Goal: Task Accomplishment & Management: Complete application form

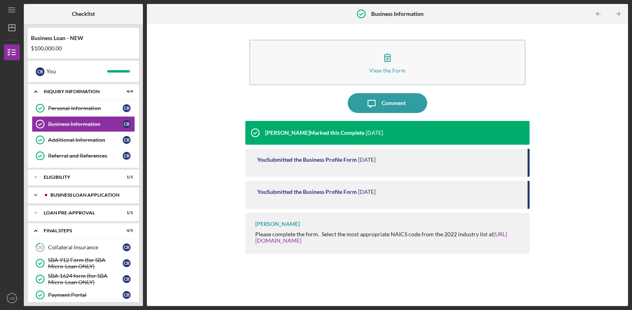
click at [88, 196] on div "BUSINESS LOAN APPLICATION" at bounding box center [89, 195] width 79 height 5
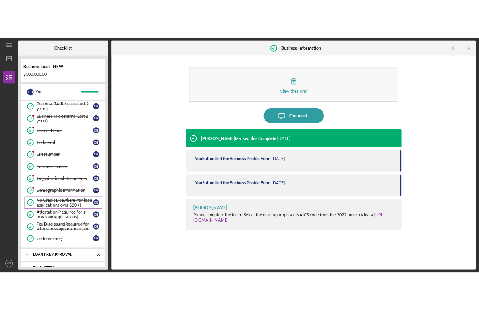
scroll to position [198, 0]
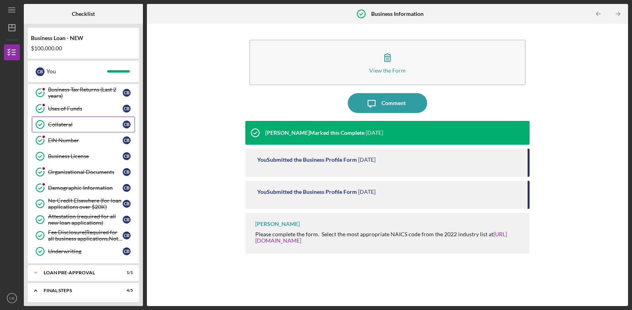
click at [78, 125] on div "Collateral" at bounding box center [85, 124] width 75 height 6
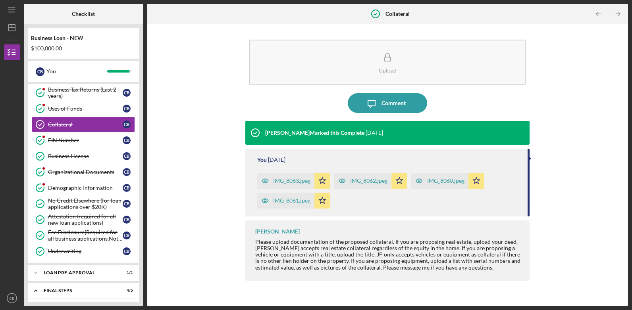
click at [291, 182] on div "IMG_8063.jpeg" at bounding box center [291, 181] width 37 height 6
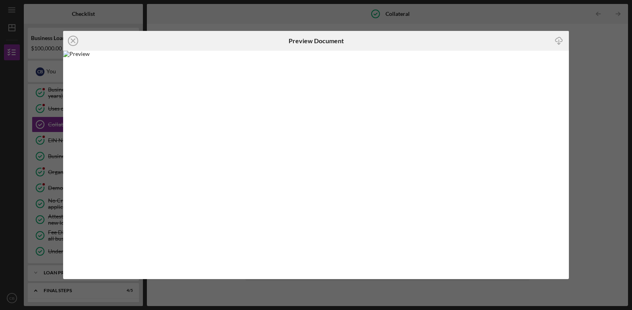
drag, startPoint x: 156, startPoint y: 84, endPoint x: 470, endPoint y: 139, distance: 318.8
click at [470, 139] on img at bounding box center [316, 165] width 506 height 229
click at [593, 72] on div "Icon/Close Preview Document Icon/Download" at bounding box center [316, 155] width 632 height 310
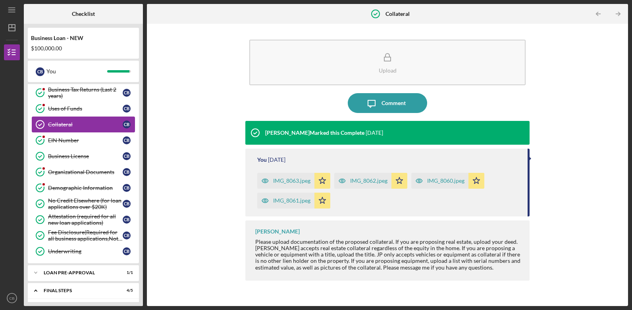
click at [83, 125] on div "Collateral" at bounding box center [85, 124] width 75 height 6
click at [449, 183] on div "IMG_8060.jpeg" at bounding box center [445, 181] width 37 height 6
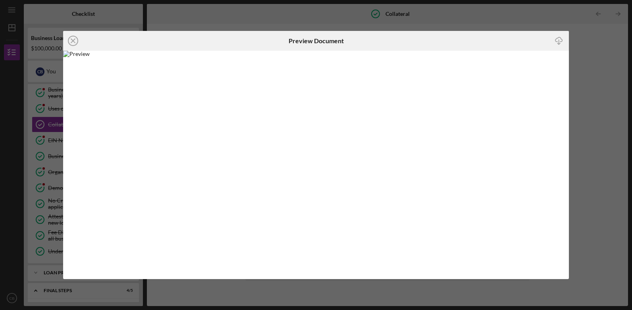
drag, startPoint x: 195, startPoint y: 120, endPoint x: 496, endPoint y: 143, distance: 301.8
click at [496, 143] on img at bounding box center [316, 165] width 506 height 229
click at [558, 40] on icon "Icon/Download" at bounding box center [559, 41] width 18 height 18
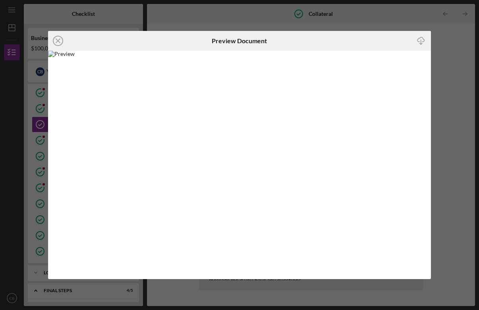
click at [60, 42] on icon "Icon/Close" at bounding box center [58, 41] width 20 height 20
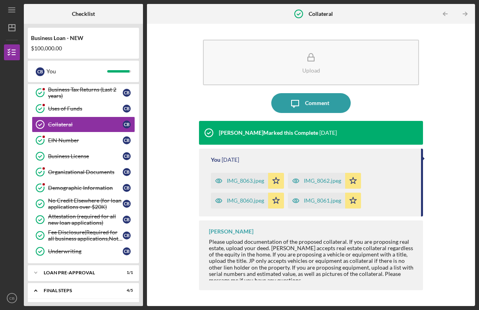
click at [243, 183] on div "IMG_8063.jpeg" at bounding box center [245, 181] width 37 height 6
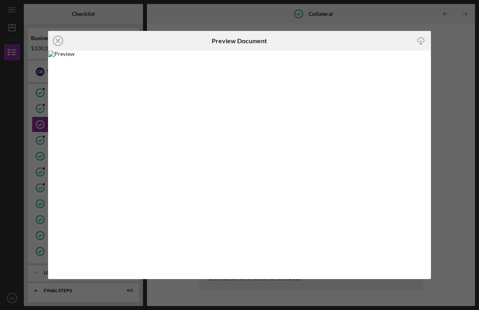
click at [421, 41] on line "button" at bounding box center [421, 42] width 0 height 4
click at [56, 40] on icon "Icon/Close" at bounding box center [58, 41] width 20 height 20
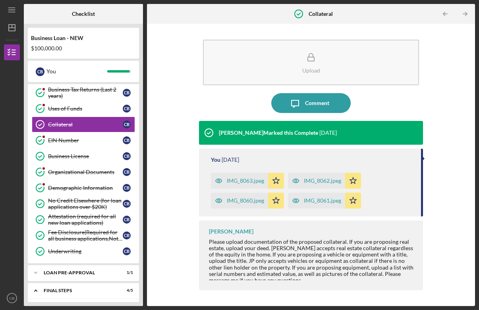
click at [235, 201] on div "IMG_8060.jpeg" at bounding box center [245, 201] width 37 height 6
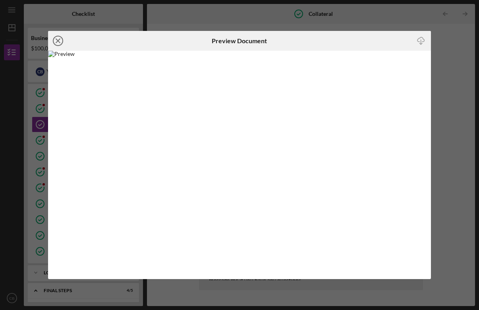
click at [60, 39] on line at bounding box center [58, 41] width 4 height 4
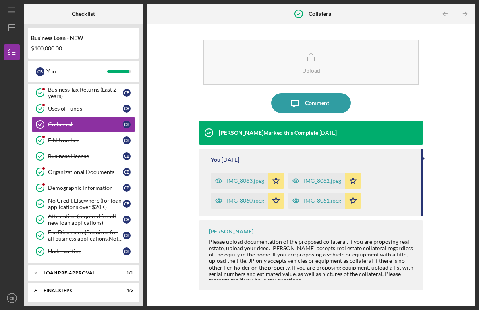
click at [324, 178] on div "IMG_8062.jpeg" at bounding box center [322, 181] width 37 height 6
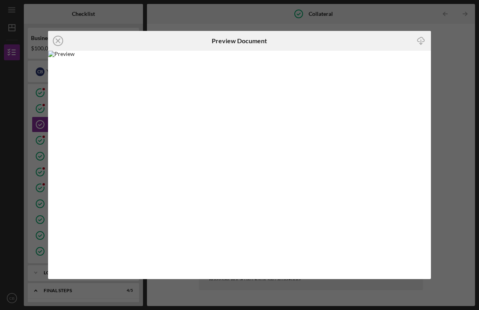
click at [421, 40] on line "button" at bounding box center [421, 42] width 0 height 4
click at [60, 42] on line at bounding box center [58, 41] width 4 height 4
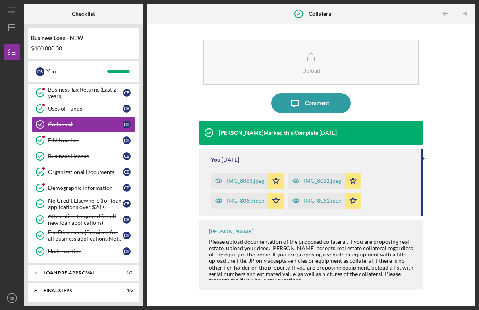
click at [328, 203] on div "IMG_8061.jpeg" at bounding box center [322, 201] width 37 height 6
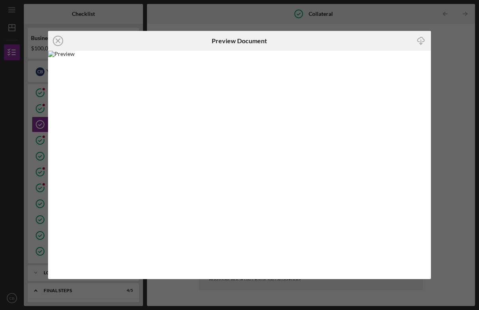
click at [423, 40] on icon "Icon/Download" at bounding box center [421, 41] width 18 height 18
click at [58, 39] on icon "Icon/Close" at bounding box center [58, 41] width 20 height 20
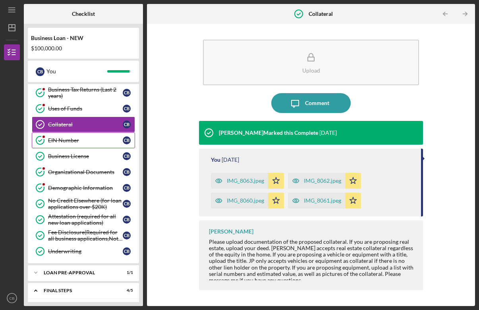
click at [69, 139] on div "EIN Number" at bounding box center [85, 140] width 75 height 6
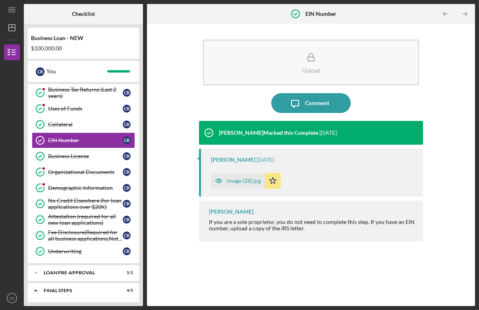
click at [249, 181] on div "image (28).jpg" at bounding box center [244, 181] width 34 height 6
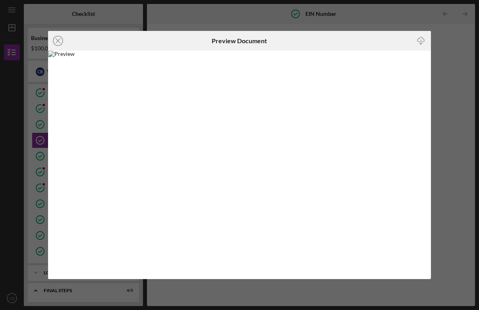
click at [421, 40] on line "button" at bounding box center [421, 42] width 0 height 4
drag, startPoint x: 478, startPoint y: 89, endPoint x: 370, endPoint y: 25, distance: 126.0
click at [370, 25] on div "Icon/Close Preview Document Icon/Download" at bounding box center [239, 155] width 479 height 310
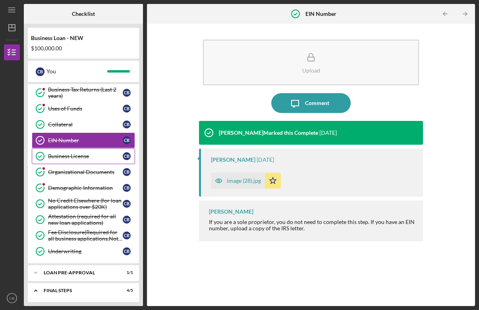
click at [72, 156] on div "Business License" at bounding box center [85, 156] width 75 height 6
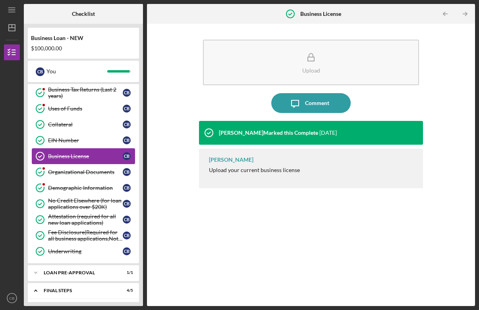
click at [72, 156] on div "Business License" at bounding box center [85, 156] width 75 height 6
click at [77, 171] on div "Organizational Documents" at bounding box center [85, 172] width 75 height 6
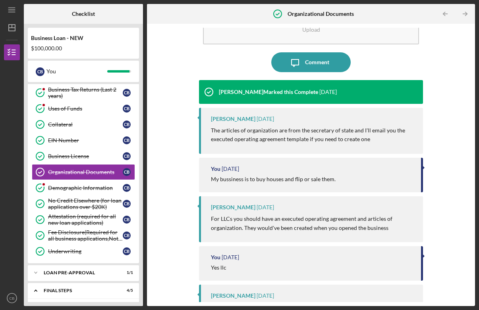
scroll to position [79, 0]
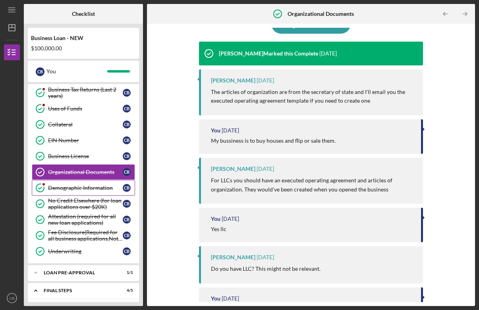
click at [84, 190] on div "Demographic Information" at bounding box center [85, 188] width 75 height 6
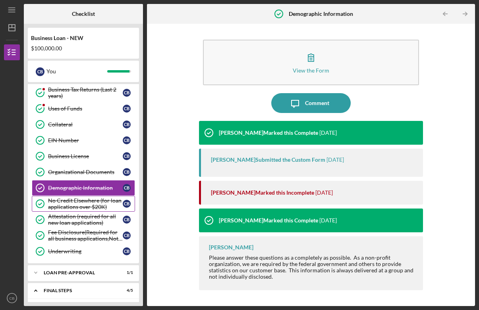
click at [69, 202] on div "No Credit Elsewhere (for loan applications over $20K)" at bounding box center [85, 204] width 75 height 13
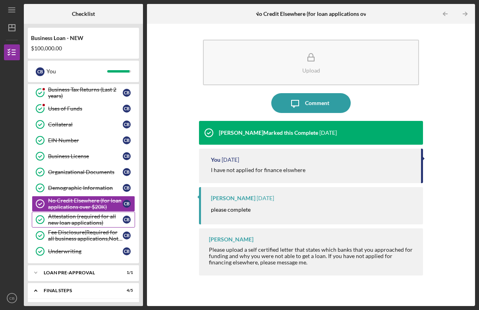
click at [69, 221] on div "Attestation (required for all new loan applications)" at bounding box center [85, 220] width 75 height 13
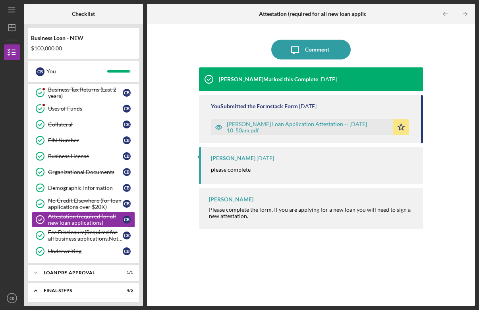
click at [298, 125] on div "[PERSON_NAME] Loan Application Attestation -- [DATE] 10_50am.pdf" at bounding box center [308, 127] width 162 height 13
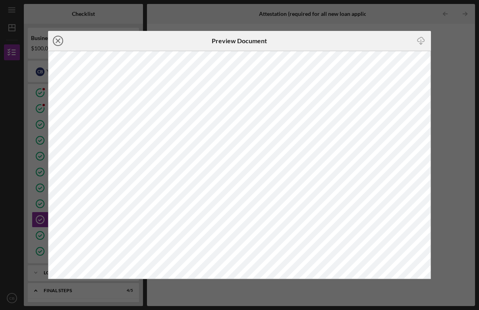
click at [58, 39] on icon "Icon/Close" at bounding box center [58, 41] width 20 height 20
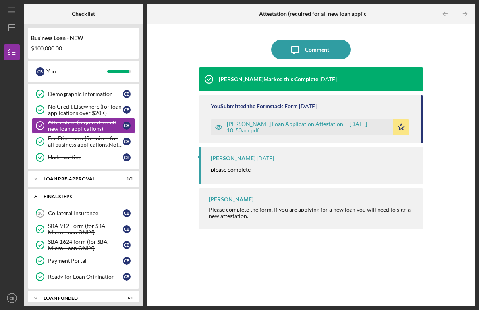
scroll to position [301, 0]
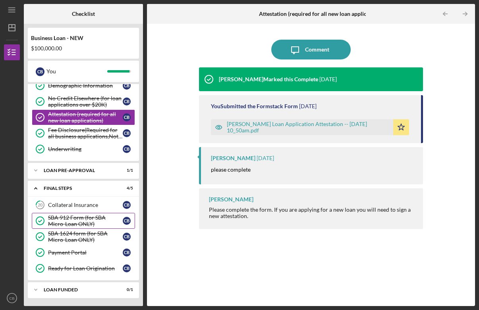
click at [93, 219] on div "SBA 912 Form (for SBA Micro-Loan ONLY)" at bounding box center [85, 221] width 75 height 13
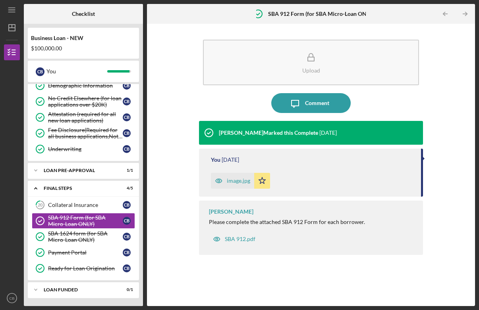
click at [241, 183] on div "image.jpg" at bounding box center [238, 181] width 23 height 6
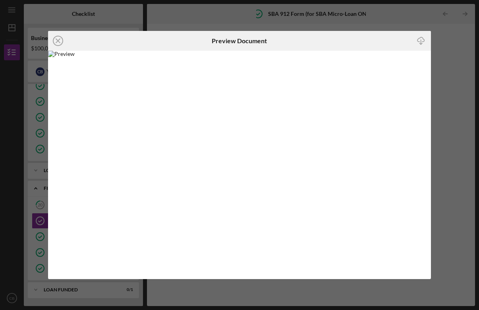
click at [421, 39] on icon "Icon/Download" at bounding box center [421, 41] width 18 height 18
click at [60, 41] on icon "Icon/Close" at bounding box center [58, 41] width 20 height 20
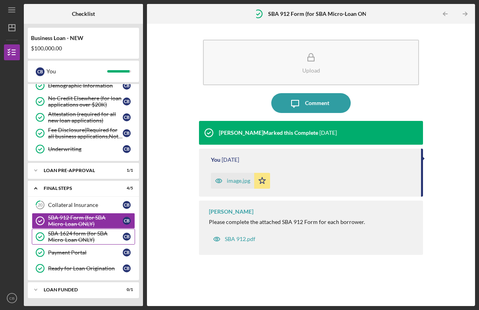
click at [85, 242] on div "SBA 1624 form (for SBA Micro-Loan ONLY)" at bounding box center [85, 237] width 75 height 13
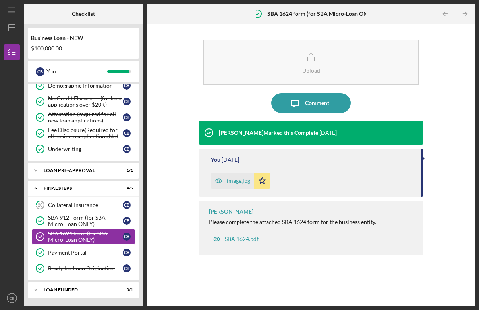
click at [237, 179] on div "image.jpg" at bounding box center [238, 181] width 23 height 6
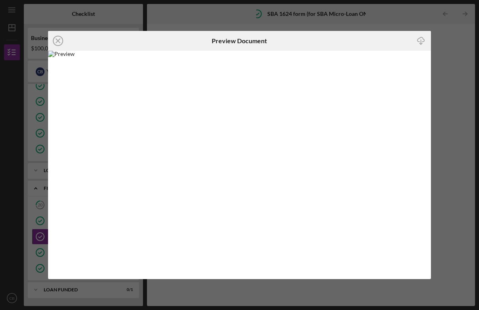
click at [421, 41] on line "button" at bounding box center [421, 42] width 0 height 4
click at [60, 40] on icon "Icon/Close" at bounding box center [58, 41] width 20 height 20
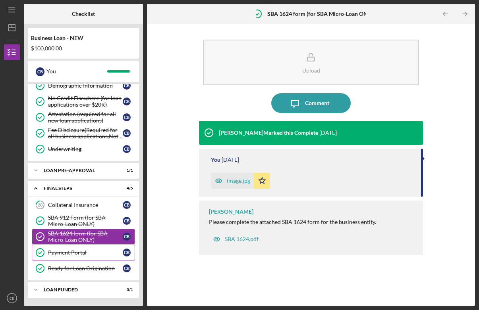
click at [69, 250] on div "Payment Portal" at bounding box center [85, 253] width 75 height 6
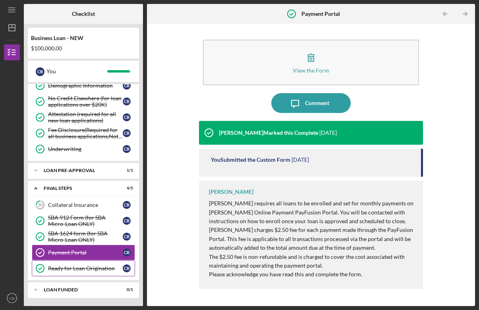
click at [87, 268] on div "Ready for Loan Origination" at bounding box center [85, 269] width 75 height 6
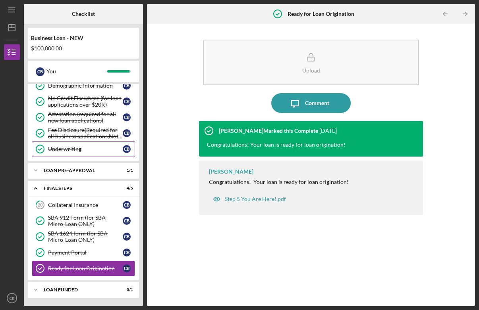
click at [70, 152] on div "Underwriting" at bounding box center [85, 149] width 75 height 6
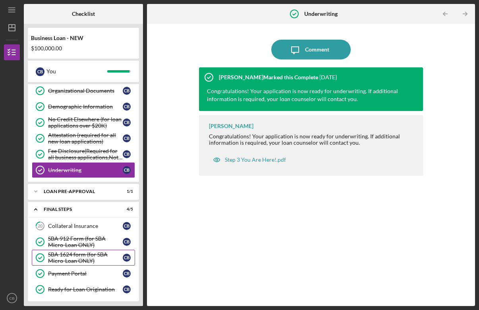
scroll to position [261, 0]
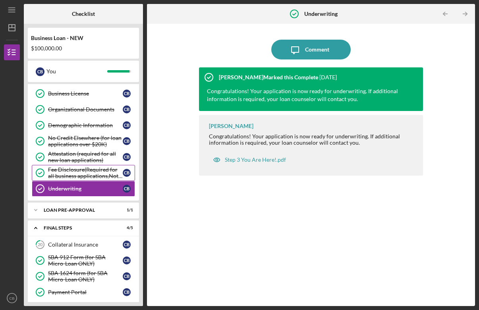
click at [77, 174] on div "Fee Disclosure(Required for all business applications,Not needed for Contractor…" at bounding box center [85, 173] width 75 height 13
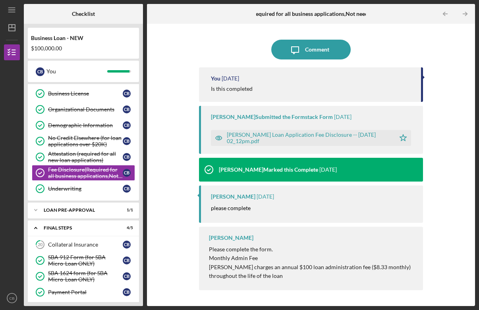
click at [322, 142] on div "[PERSON_NAME] Loan Application Fee Disclosure -- [DATE] 02_12pm.pdf" at bounding box center [309, 138] width 164 height 13
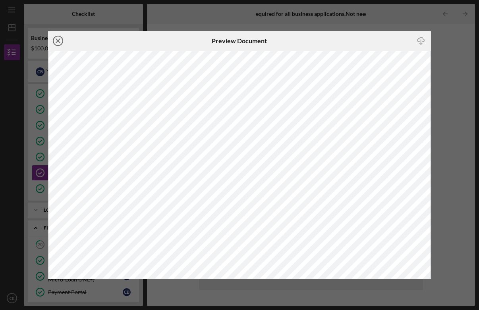
click at [62, 42] on icon "Icon/Close" at bounding box center [58, 41] width 20 height 20
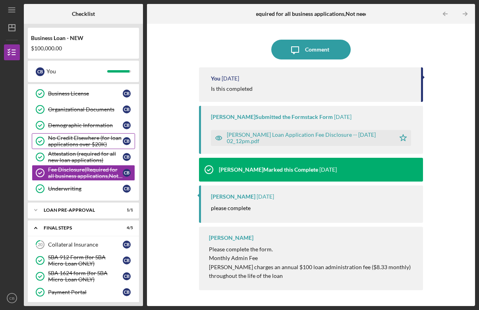
click at [79, 139] on div "No Credit Elsewhere (for loan applications over $20K)" at bounding box center [85, 141] width 75 height 13
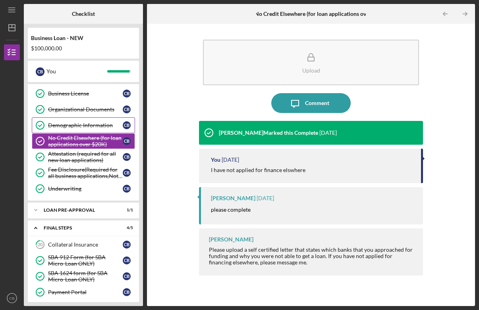
click at [73, 126] on div "Demographic Information" at bounding box center [85, 125] width 75 height 6
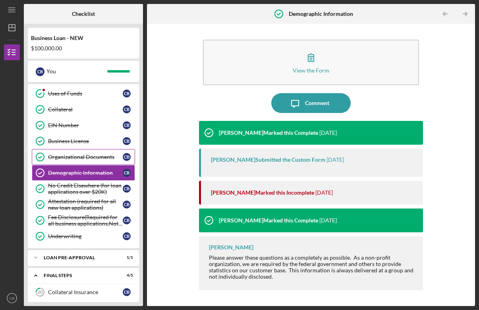
scroll to position [182, 0]
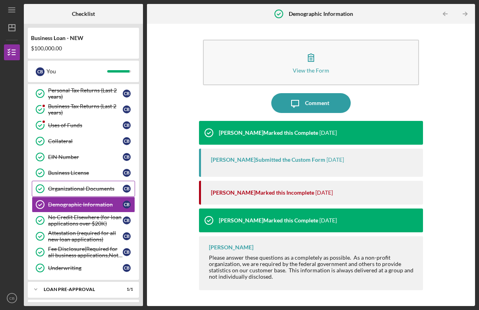
click at [83, 189] on div "Organizational Documents" at bounding box center [85, 189] width 75 height 6
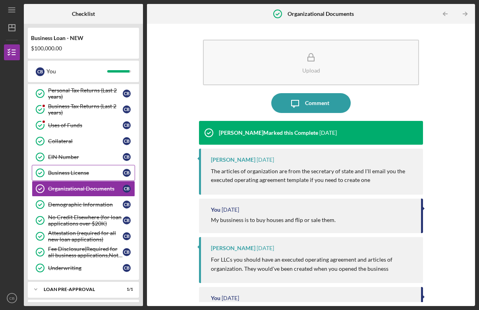
click at [85, 177] on link "Business License Business License C B" at bounding box center [83, 173] width 103 height 16
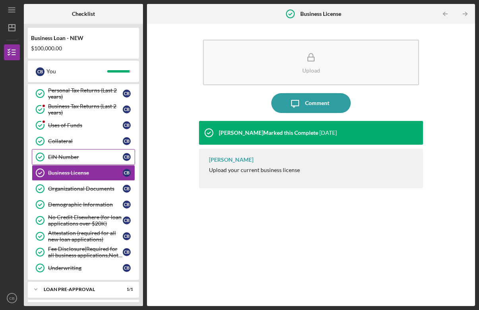
click at [79, 159] on div "EIN Number" at bounding box center [85, 157] width 75 height 6
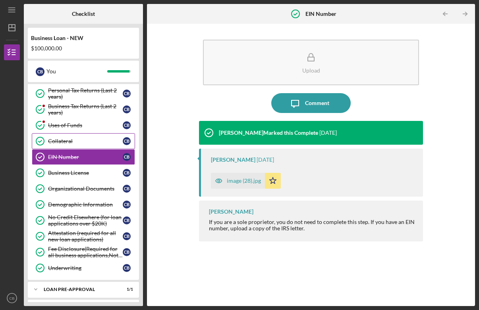
click at [77, 139] on div "Collateral" at bounding box center [85, 141] width 75 height 6
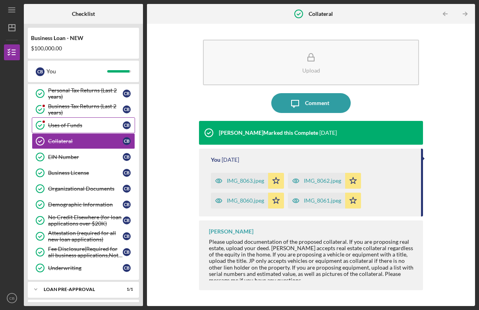
click at [81, 127] on div "Uses of Funds" at bounding box center [85, 125] width 75 height 6
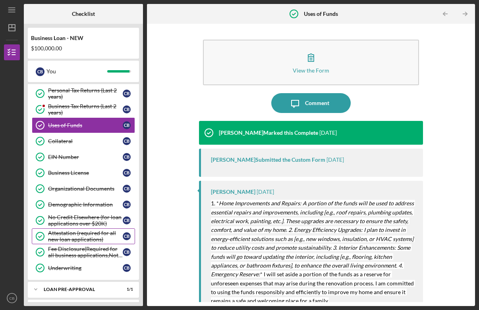
scroll to position [63, 0]
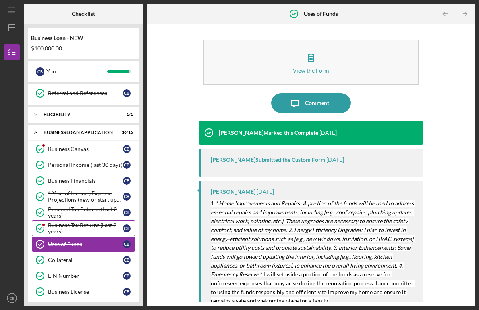
click at [73, 227] on div "Business Tax Returns (Last 2 years)" at bounding box center [85, 228] width 75 height 13
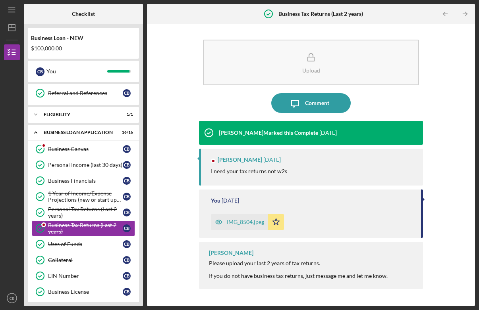
click at [254, 226] on div "IMG_8504.jpeg" at bounding box center [239, 222] width 57 height 16
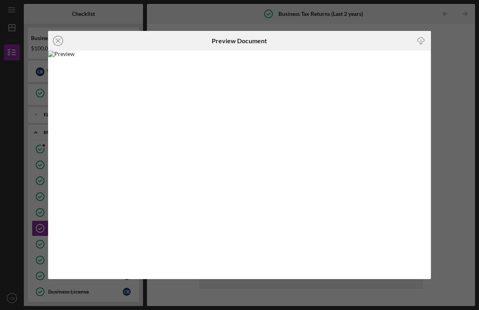
click at [420, 40] on icon "Icon/Download" at bounding box center [421, 41] width 18 height 18
click at [60, 41] on icon "Icon/Close" at bounding box center [58, 41] width 20 height 20
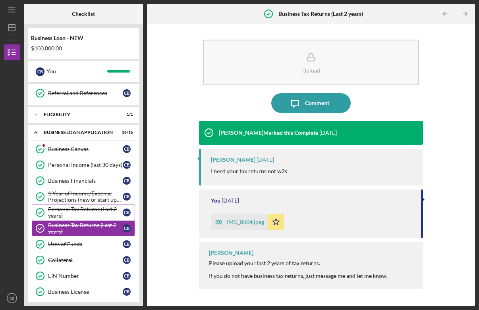
click at [85, 213] on div "Personal Tax Returns (Last 2 years)" at bounding box center [85, 212] width 75 height 13
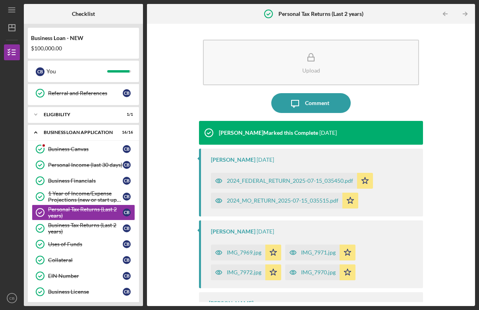
click at [244, 251] on div "IMG_7969.jpg" at bounding box center [244, 253] width 35 height 6
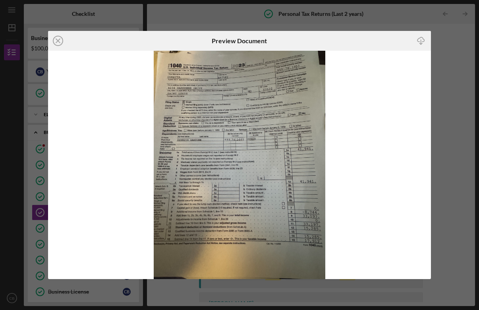
click at [422, 40] on icon "Icon/Download" at bounding box center [421, 41] width 18 height 18
click at [59, 40] on line at bounding box center [58, 41] width 4 height 4
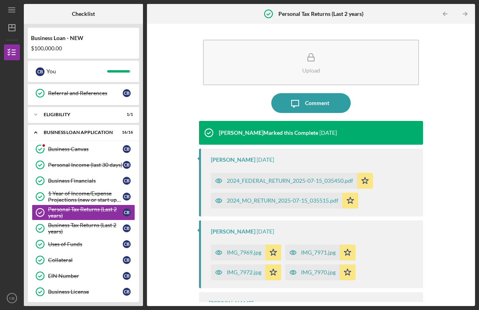
click at [243, 273] on div "IMG_7972.jpg" at bounding box center [244, 273] width 35 height 6
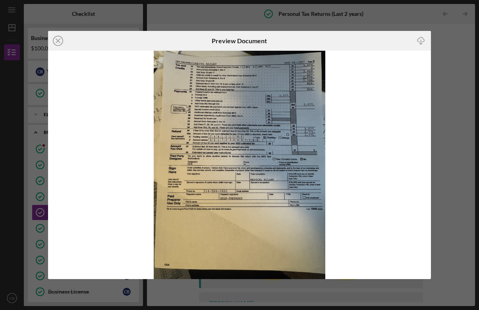
click at [422, 40] on icon "Icon/Download" at bounding box center [421, 41] width 18 height 18
click at [56, 40] on line at bounding box center [58, 41] width 4 height 4
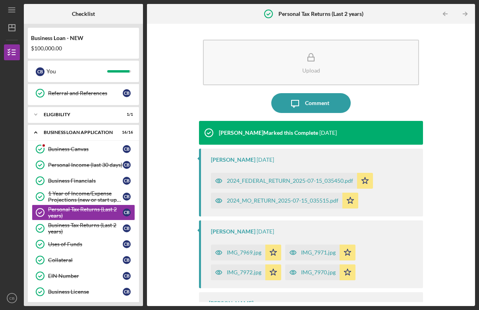
click at [314, 251] on div "IMG_7971.jpg" at bounding box center [318, 253] width 35 height 6
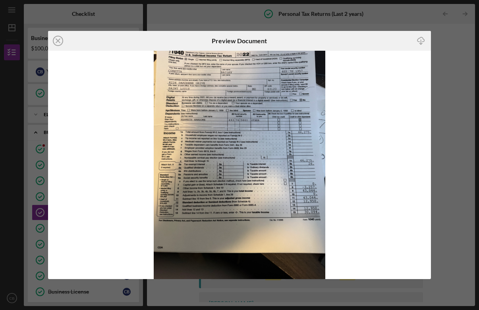
click at [421, 40] on line "button" at bounding box center [421, 42] width 0 height 4
click at [61, 40] on icon "Icon/Close" at bounding box center [58, 41] width 20 height 20
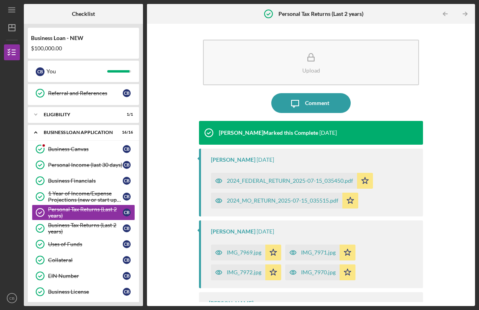
click at [326, 274] on div "IMG_7970.jpg" at bounding box center [318, 273] width 35 height 6
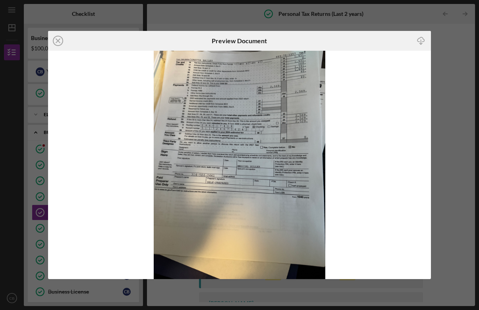
click at [424, 42] on icon "Icon/Download" at bounding box center [421, 41] width 18 height 18
click at [61, 39] on icon "Icon/Close" at bounding box center [58, 41] width 20 height 20
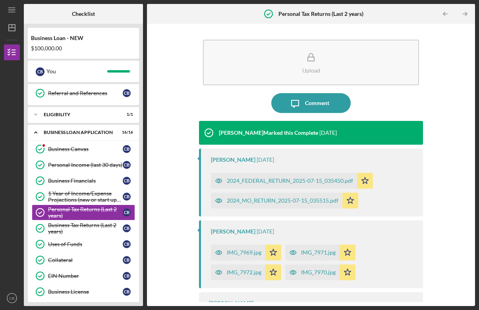
click at [277, 183] on div "2024_FEDERAL_RETURN_2025-07-15_035450.pdf" at bounding box center [290, 181] width 126 height 6
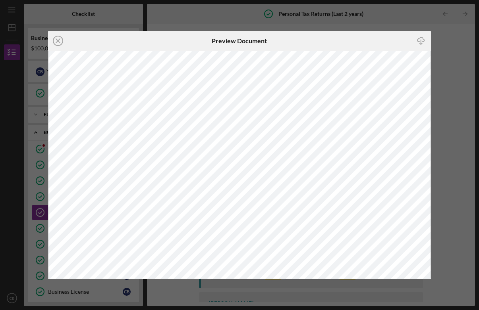
click at [423, 40] on icon "Icon/Download" at bounding box center [421, 41] width 18 height 18
click at [58, 39] on icon "Icon/Close" at bounding box center [58, 41] width 20 height 20
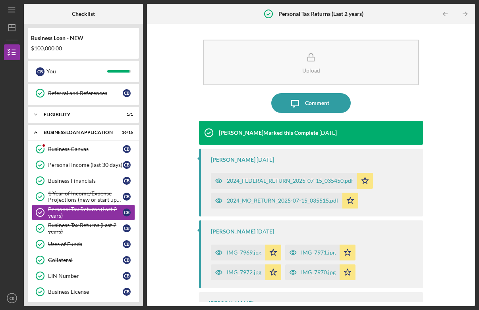
click at [281, 204] on div "2024_MO_RETURN_2025-07-15_035515.pdf" at bounding box center [283, 201] width 112 height 6
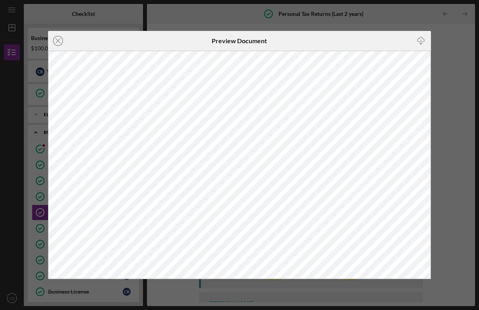
click at [422, 39] on icon "Icon/Download" at bounding box center [421, 41] width 18 height 18
click at [57, 41] on icon "Icon/Close" at bounding box center [58, 41] width 20 height 20
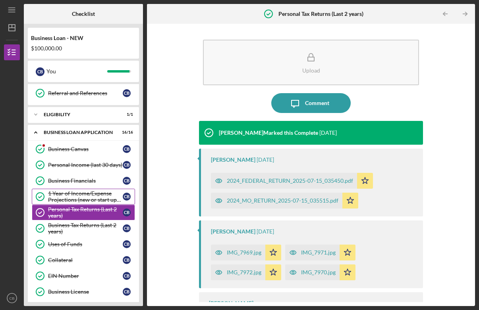
click at [80, 196] on div "1 Year of Income/Expense Projections (new or start up businesses over $50k)" at bounding box center [85, 197] width 75 height 13
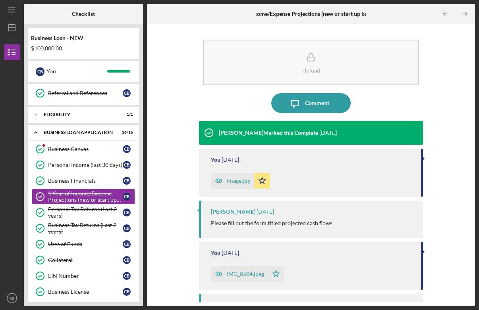
click at [236, 184] on div "image.jpg" at bounding box center [238, 181] width 23 height 6
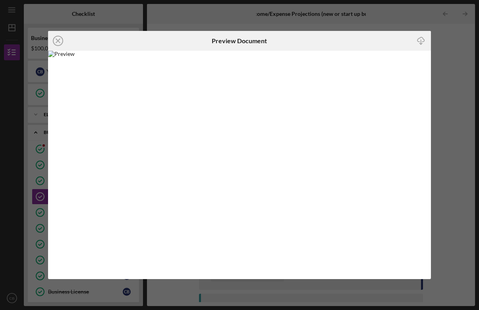
click at [421, 43] on line "button" at bounding box center [421, 42] width 0 height 4
click at [59, 40] on line at bounding box center [58, 41] width 4 height 4
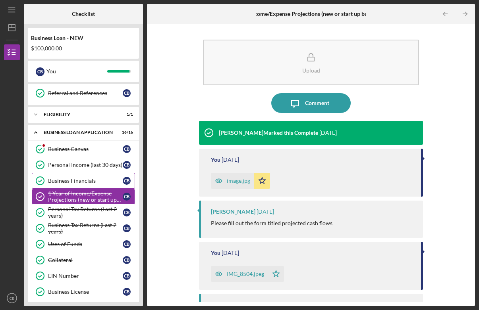
click at [71, 180] on div "Business Financials" at bounding box center [85, 181] width 75 height 6
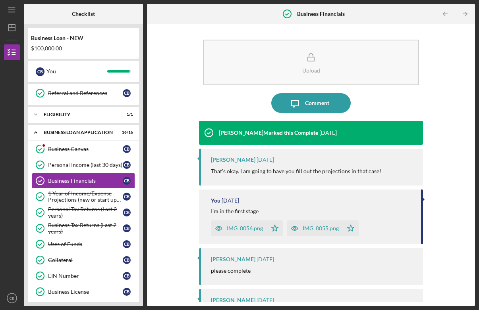
click at [250, 231] on div "IMG_8056.png" at bounding box center [245, 228] width 36 height 6
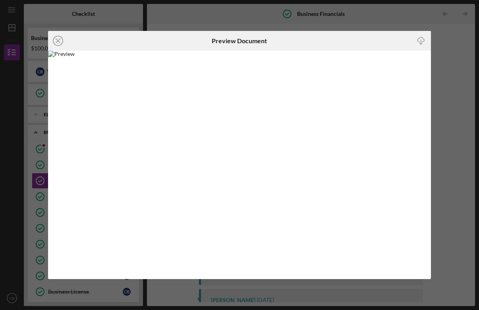
click at [421, 40] on line "button" at bounding box center [421, 42] width 0 height 4
click at [59, 38] on icon "Icon/Close" at bounding box center [58, 41] width 20 height 20
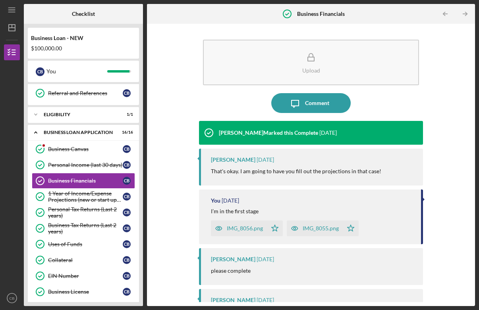
click at [327, 233] on div "IMG_8055.png" at bounding box center [315, 229] width 56 height 16
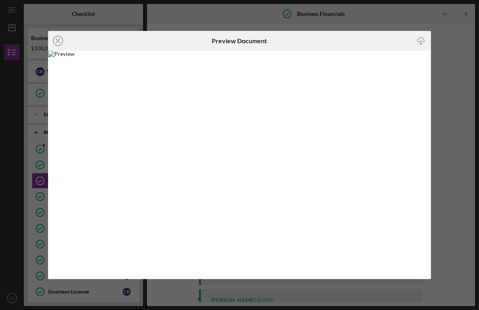
click at [420, 40] on icon "Icon/Download" at bounding box center [421, 41] width 18 height 18
click at [61, 42] on icon "Icon/Close" at bounding box center [58, 41] width 20 height 20
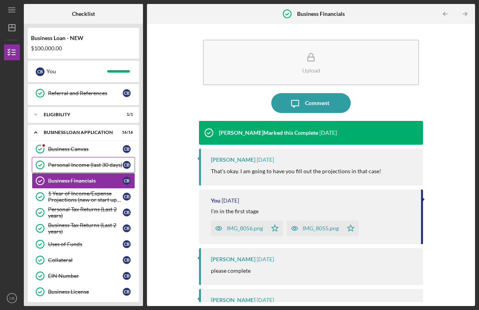
click at [79, 166] on div "Personal Income (last 30 days)" at bounding box center [85, 165] width 75 height 6
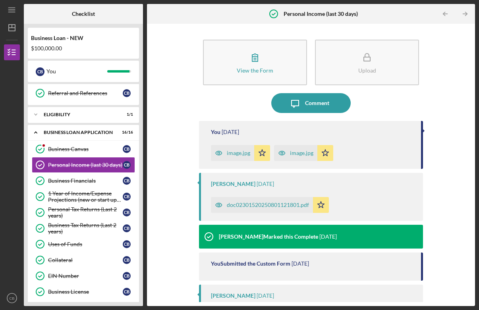
click at [247, 154] on div "image.jpg" at bounding box center [238, 153] width 23 height 6
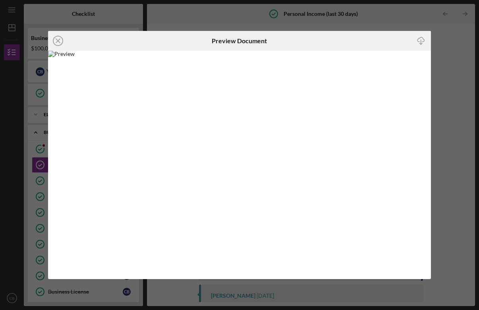
click at [421, 43] on line "button" at bounding box center [421, 42] width 0 height 4
click at [59, 40] on line at bounding box center [58, 41] width 4 height 4
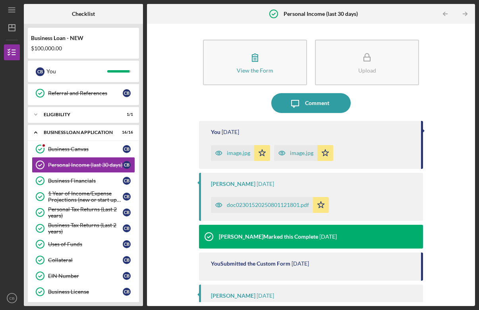
click at [302, 151] on div "image.jpg" at bounding box center [301, 153] width 23 height 6
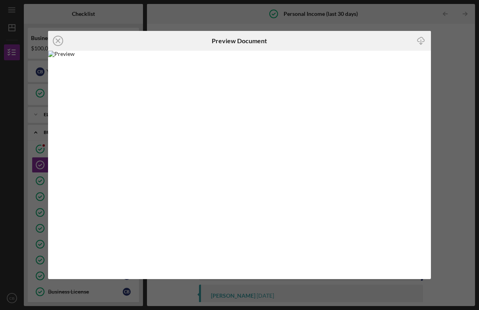
click at [420, 40] on icon "Icon/Download" at bounding box center [421, 41] width 18 height 18
click at [60, 44] on icon "Icon/Close" at bounding box center [58, 41] width 20 height 20
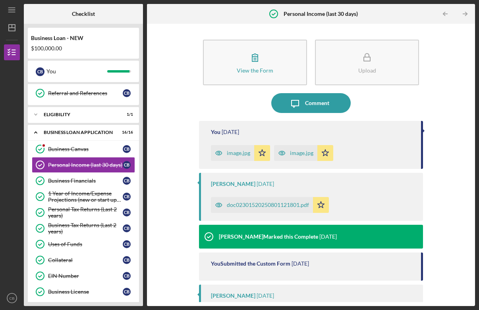
click at [268, 202] on div "doc02301520250801121801.pdf" at bounding box center [262, 205] width 102 height 16
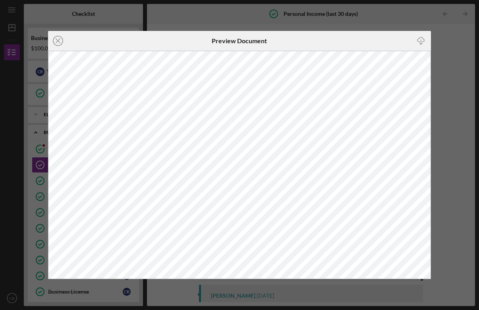
click at [422, 39] on icon "Icon/Download" at bounding box center [421, 41] width 18 height 18
click at [58, 39] on icon "Icon/Close" at bounding box center [58, 41] width 20 height 20
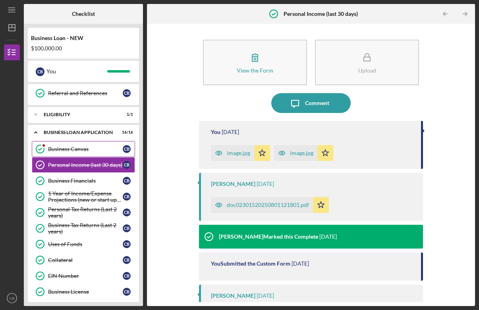
click at [87, 149] on div "Business Canvas" at bounding box center [85, 149] width 75 height 6
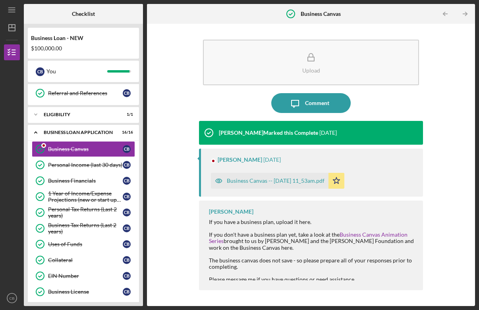
click at [279, 181] on div "Business Canvas -- [DATE] 11_53am.pdf" at bounding box center [276, 181] width 98 height 6
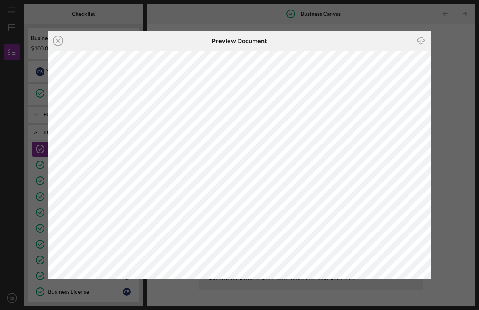
click at [420, 42] on icon "Icon/Download" at bounding box center [421, 41] width 18 height 18
click at [56, 40] on icon "Icon/Close" at bounding box center [58, 41] width 20 height 20
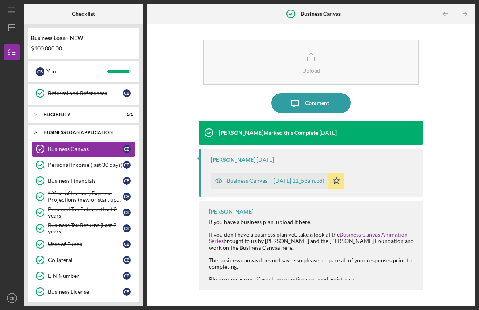
click at [67, 133] on div "BUSINESS LOAN APPLICATION" at bounding box center [86, 132] width 85 height 5
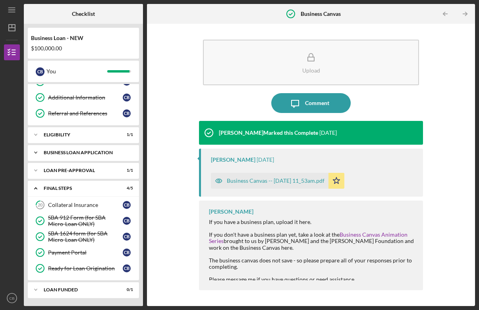
click at [93, 152] on div "BUSINESS LOAN APPLICATION" at bounding box center [86, 152] width 85 height 5
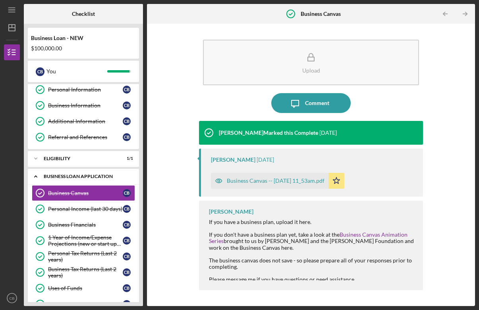
click at [92, 179] on div "BUSINESS LOAN APPLICATION" at bounding box center [86, 176] width 85 height 5
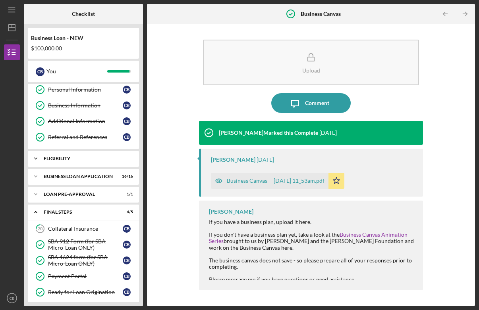
click at [74, 158] on div "ELIGIBILITY" at bounding box center [86, 158] width 85 height 5
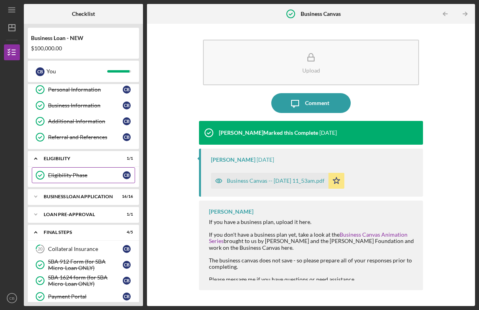
click at [70, 177] on div "Eligibility Phase" at bounding box center [85, 175] width 75 height 6
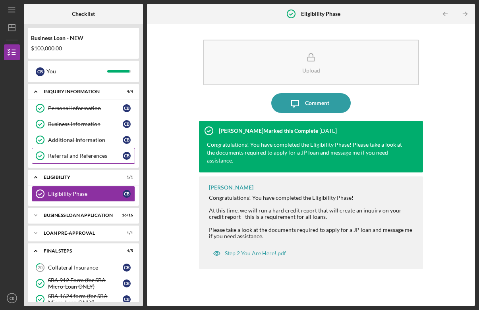
click at [83, 156] on div "Referral and References" at bounding box center [85, 156] width 75 height 6
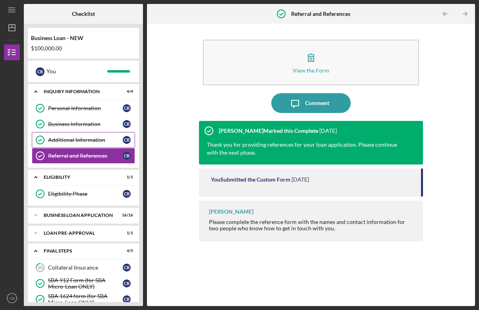
click at [91, 141] on div "Additional Information" at bounding box center [85, 140] width 75 height 6
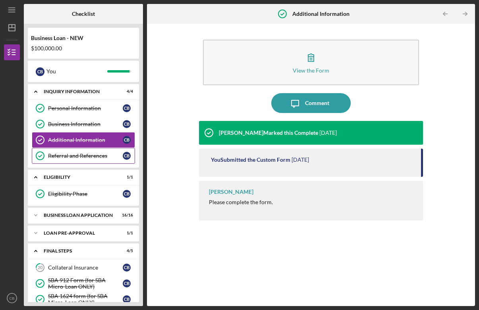
click at [87, 156] on div "Referral and References" at bounding box center [85, 156] width 75 height 6
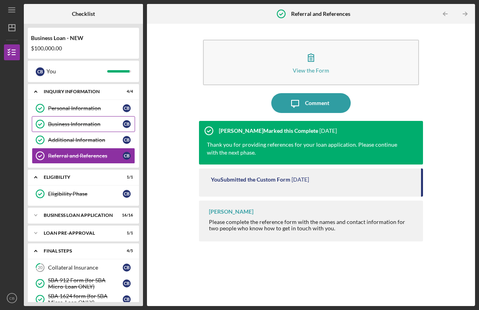
click at [81, 125] on div "Business Information" at bounding box center [85, 124] width 75 height 6
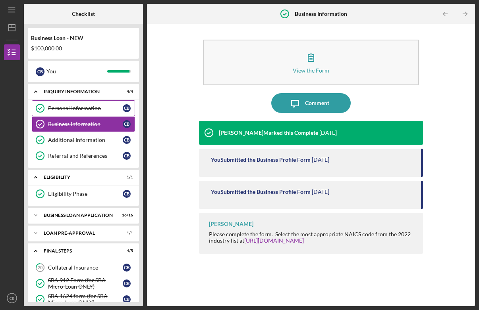
drag, startPoint x: 71, startPoint y: 109, endPoint x: 75, endPoint y: 106, distance: 4.5
click at [71, 108] on div "Personal Information" at bounding box center [85, 108] width 75 height 6
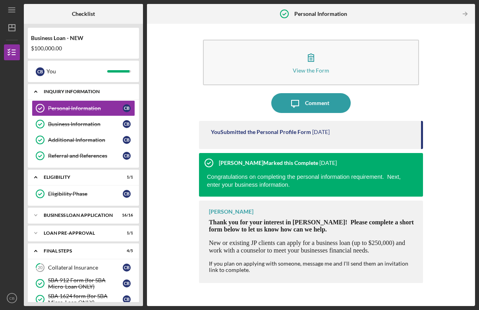
click at [79, 91] on div "INQUIRY INFORMATION" at bounding box center [86, 91] width 85 height 5
